Goal: Task Accomplishment & Management: Manage account settings

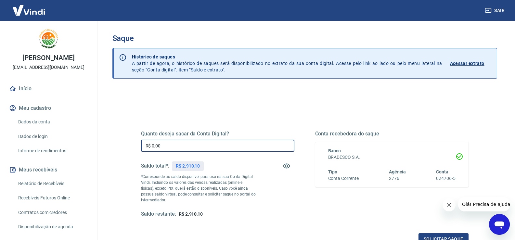
click at [197, 141] on input "R$ 0,00" at bounding box center [217, 146] width 153 height 12
type input "R$ 2.910,10"
click at [439, 237] on button "Solicitar saque" at bounding box center [443, 239] width 50 height 12
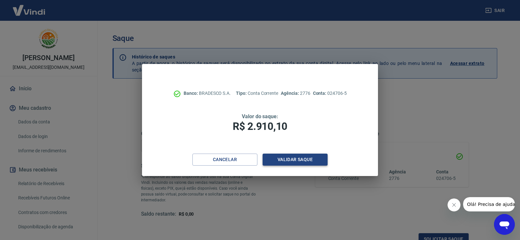
click at [292, 161] on button "Validar saque" at bounding box center [294, 160] width 65 height 12
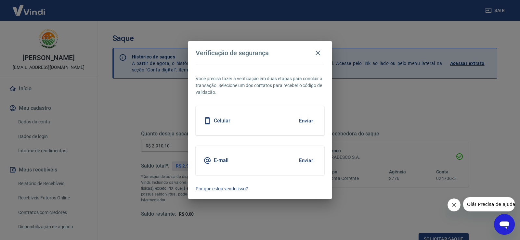
scroll to position [5, 0]
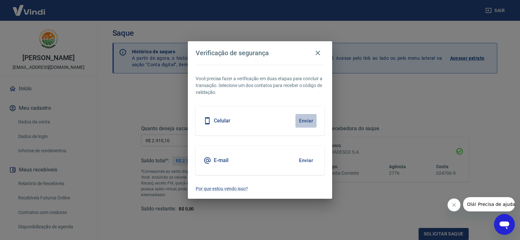
click at [307, 122] on button "Enviar" at bounding box center [305, 121] width 21 height 14
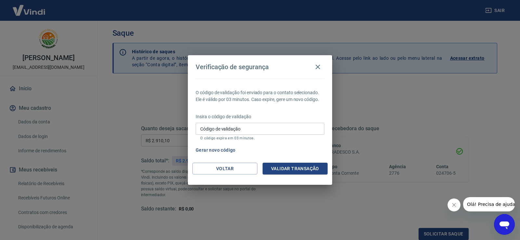
click at [276, 146] on div "Gerar novo código" at bounding box center [258, 150] width 131 height 12
click at [291, 100] on p "O código de validação foi enviado para o contato selecionado. Ele é válido por …" at bounding box center [260, 96] width 129 height 14
click at [354, 96] on div "Verificação de segurança O código de validação foi enviado para o contato selec…" at bounding box center [260, 120] width 520 height 240
click at [222, 166] on button "Voltar" at bounding box center [224, 169] width 65 height 12
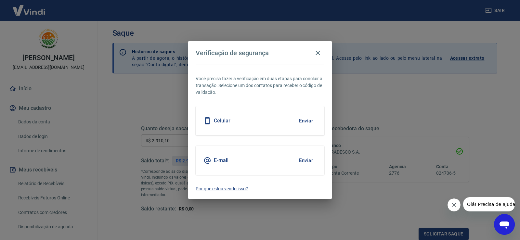
click at [298, 160] on button "Enviar" at bounding box center [305, 161] width 21 height 14
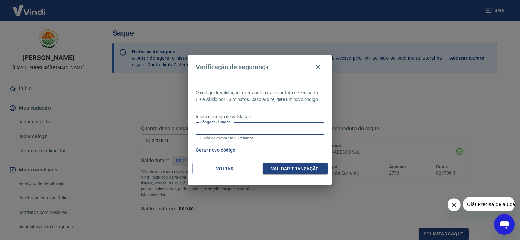
click at [296, 133] on input "Código de validação" at bounding box center [260, 129] width 129 height 12
type input "446763"
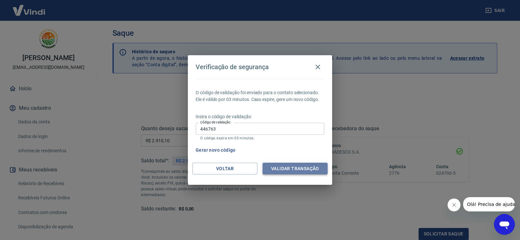
click at [303, 165] on button "Validar transação" at bounding box center [294, 169] width 65 height 12
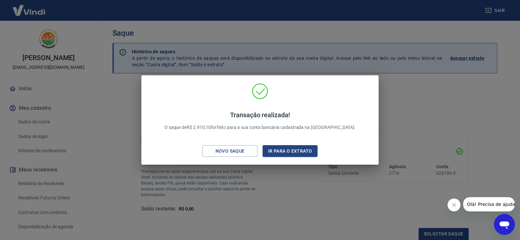
click at [407, 103] on div "Transação realizada! O saque de R$ 2.910,10 foi feito para a sua conta bancária…" at bounding box center [260, 120] width 520 height 240
